Goal: Transaction & Acquisition: Purchase product/service

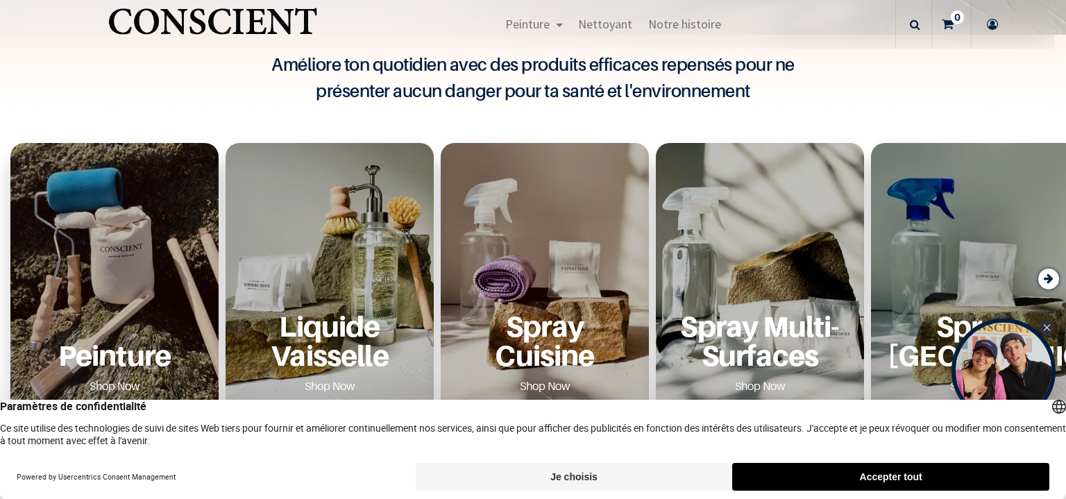
scroll to position [555, 0]
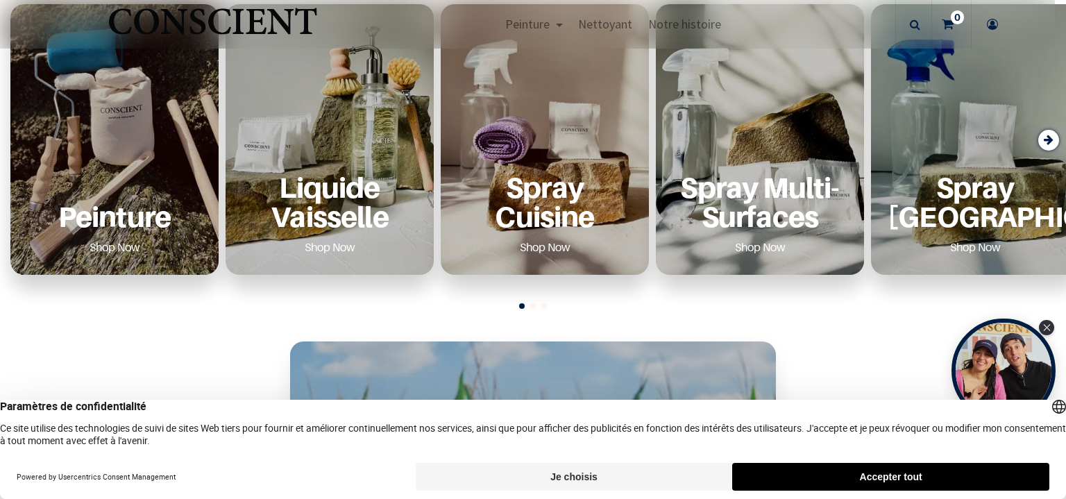
click at [140, 153] on div "Peinture Shop Now" at bounding box center [114, 139] width 208 height 271
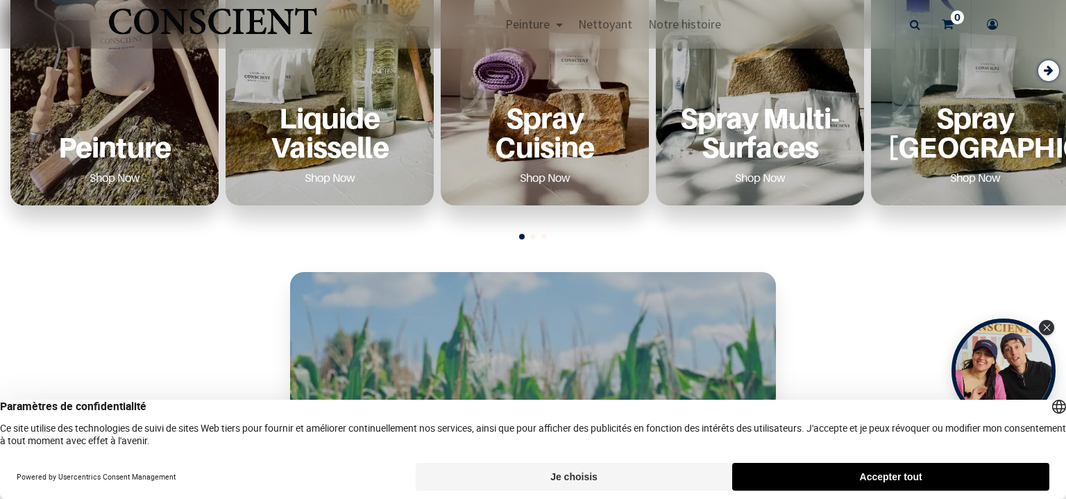
click at [905, 475] on button "Accepter tout" at bounding box center [890, 477] width 317 height 28
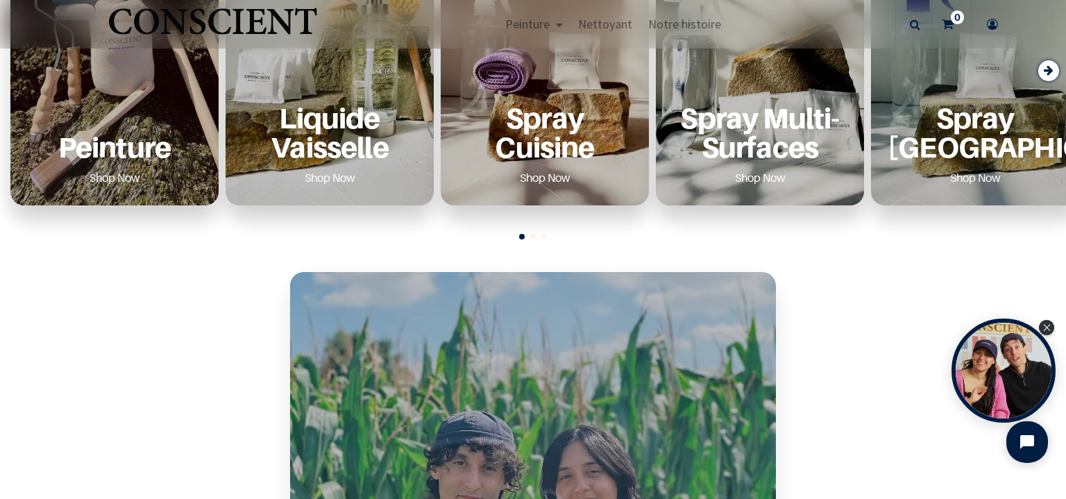
scroll to position [555, 0]
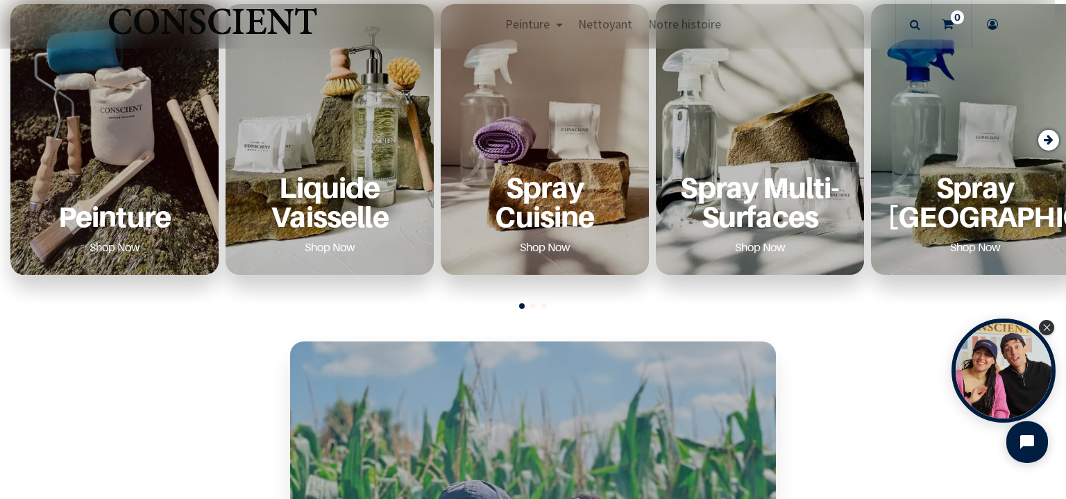
click at [128, 213] on p "Peinture" at bounding box center [114, 216] width 175 height 28
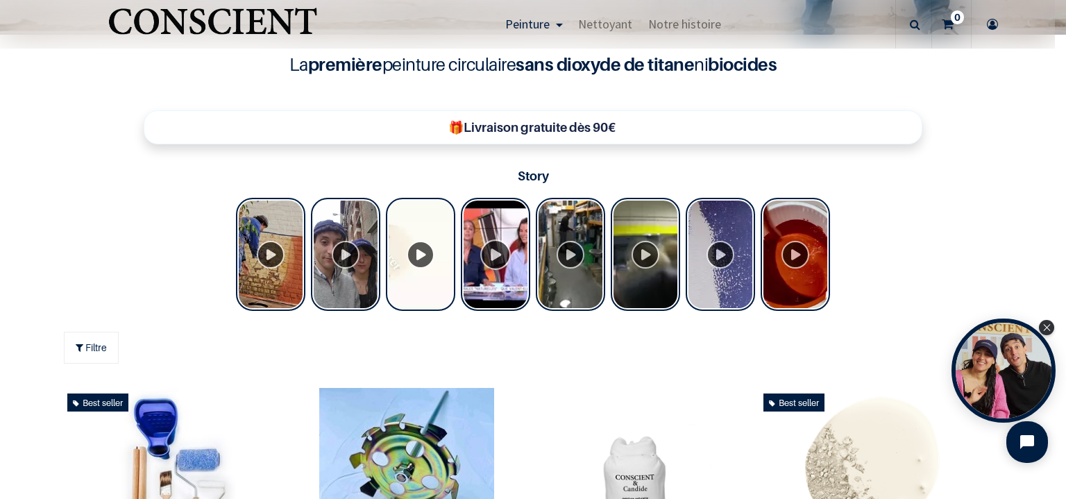
scroll to position [486, 0]
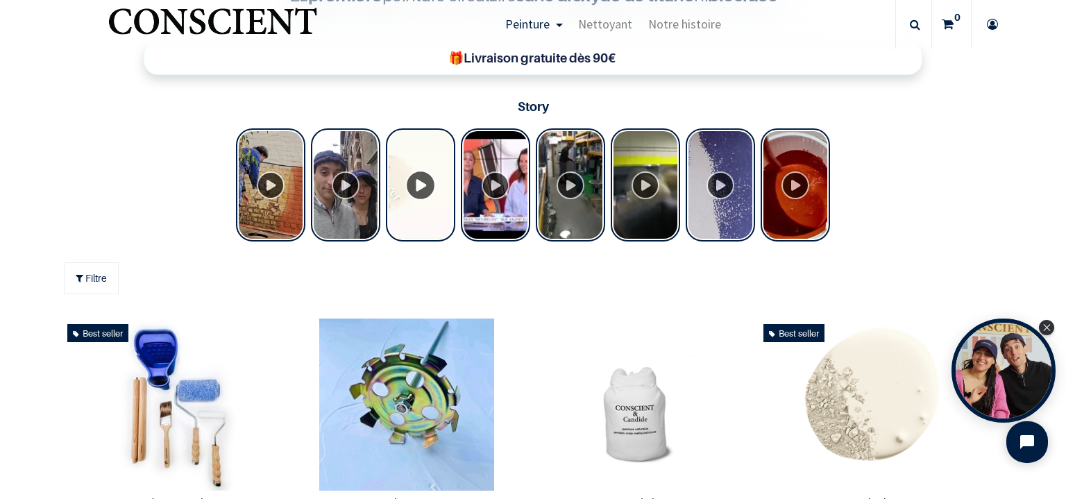
click at [417, 183] on div "Tolstoy Stories" at bounding box center [420, 184] width 69 height 113
